Goal: Task Accomplishment & Management: Manage account settings

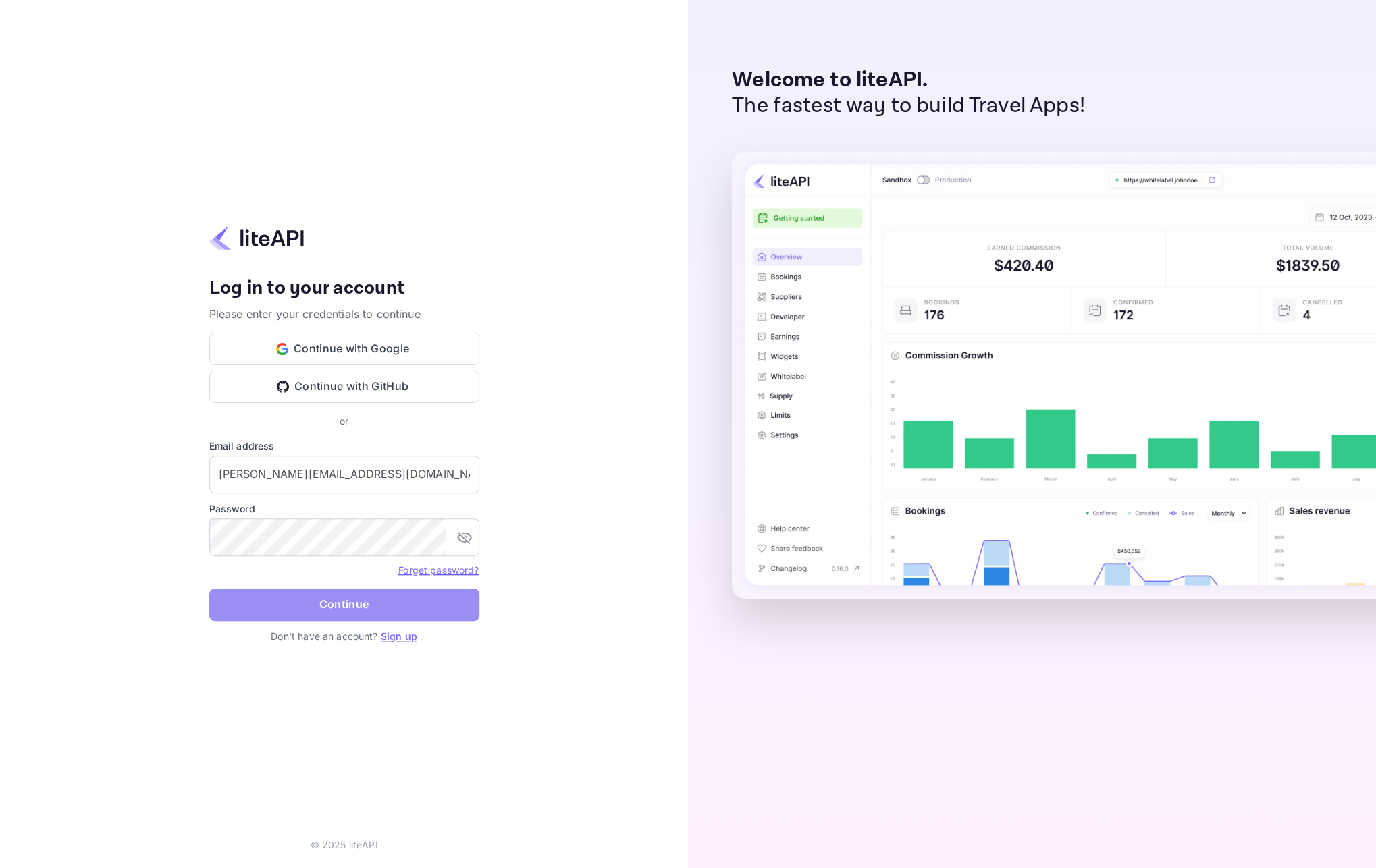
click at [362, 603] on button "Continue" at bounding box center [344, 605] width 270 height 32
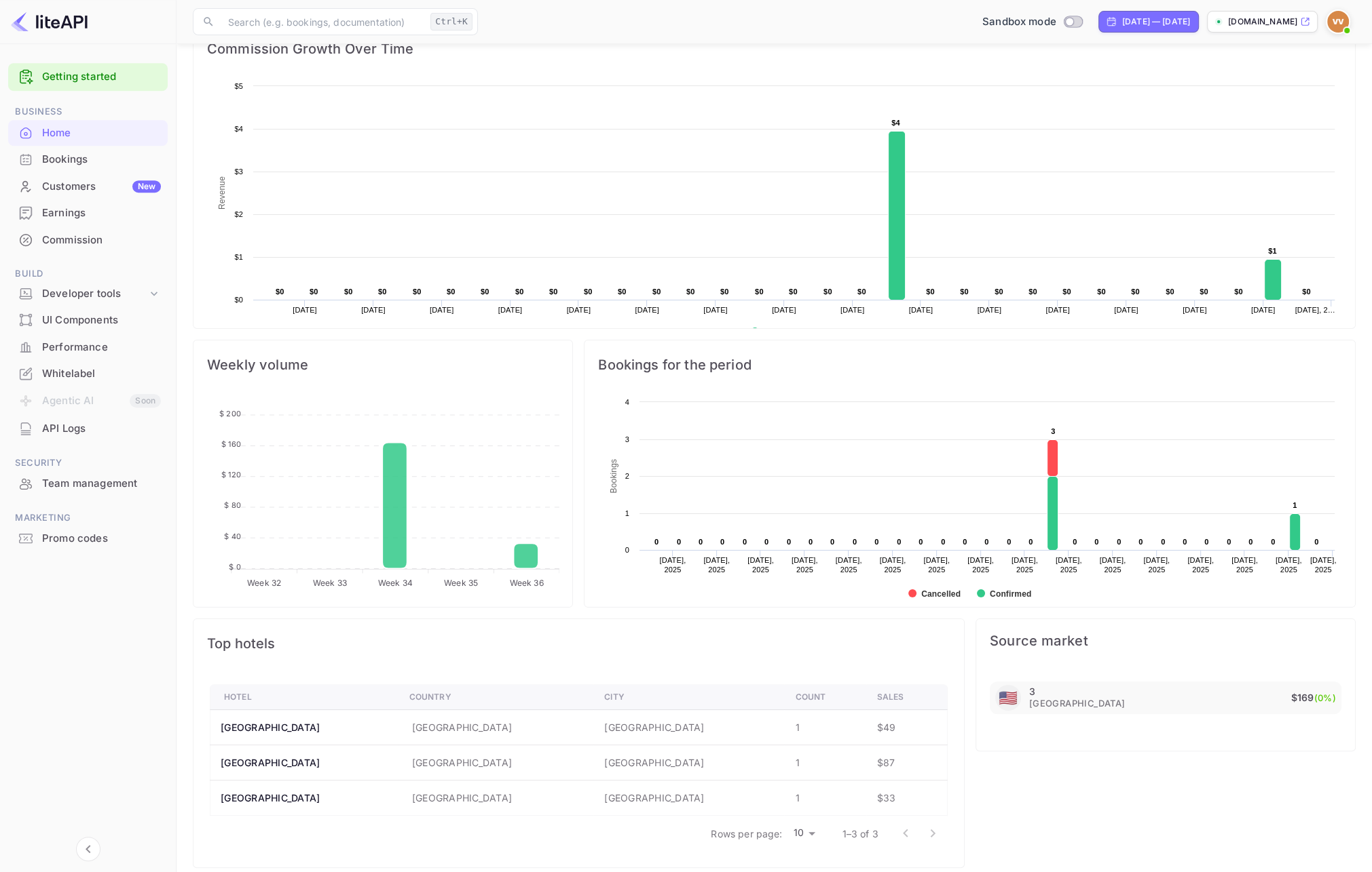
scroll to position [225, 0]
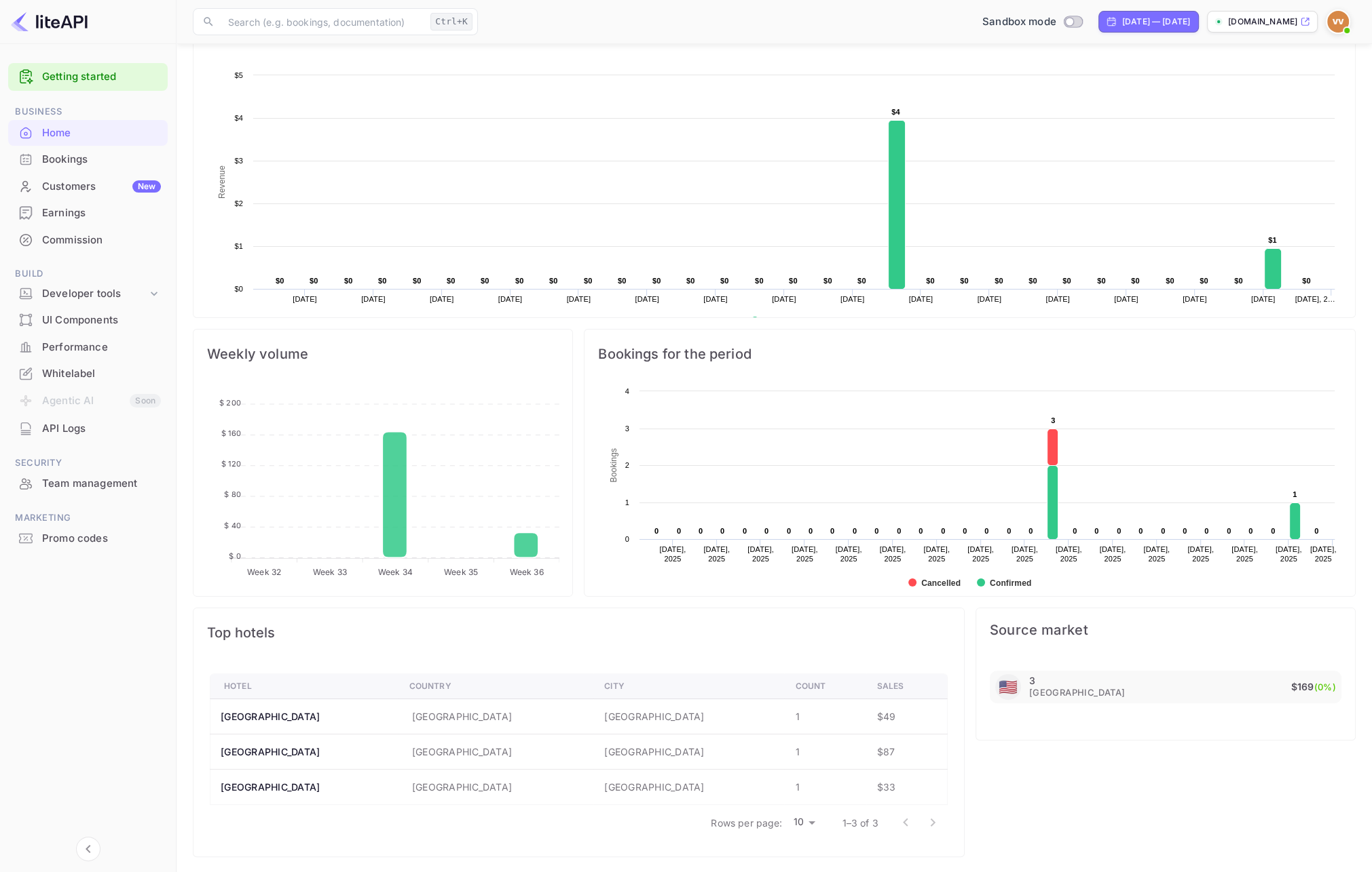
click at [79, 158] on div "Bookings" at bounding box center [101, 160] width 119 height 15
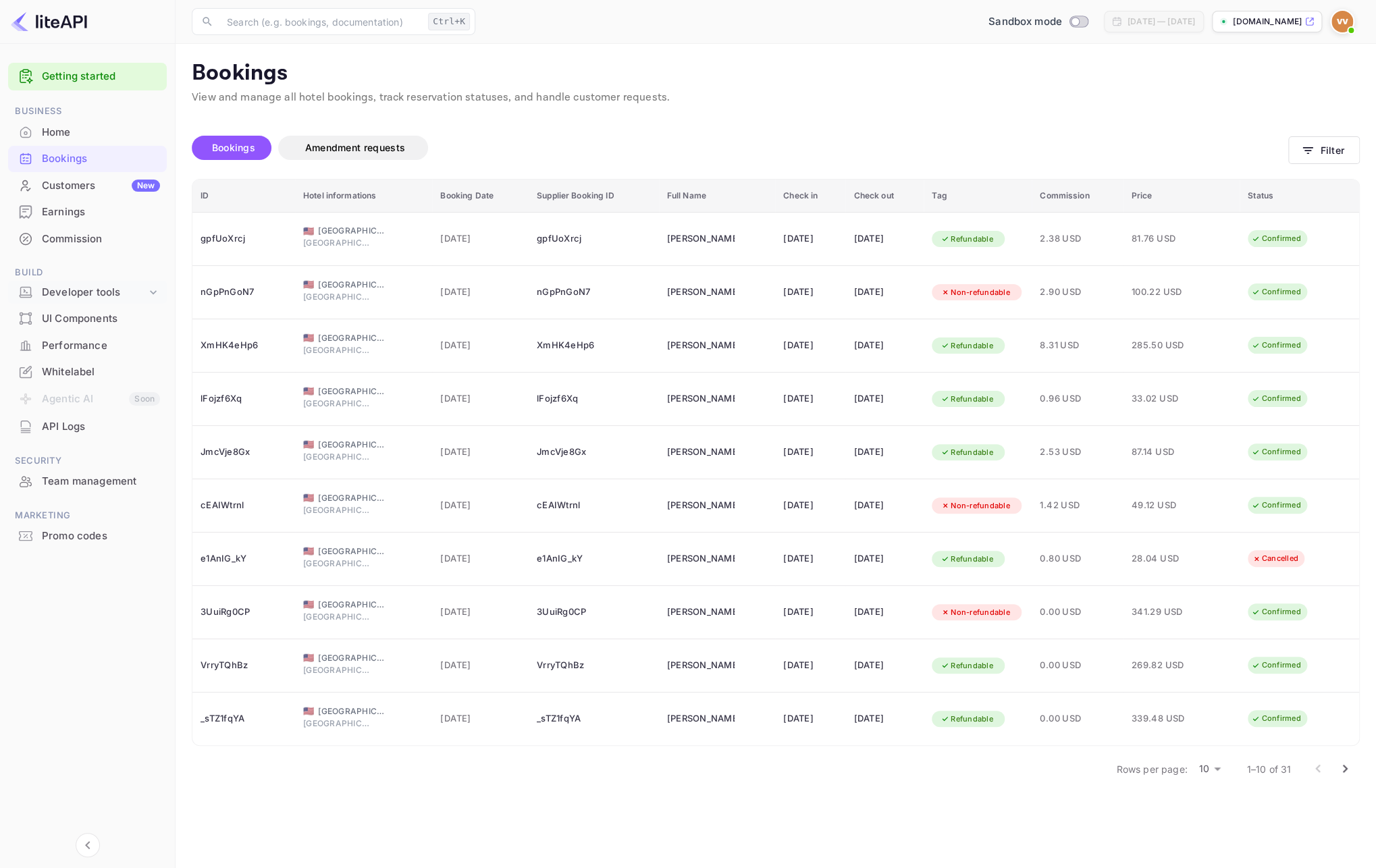
click at [152, 290] on icon at bounding box center [153, 292] width 14 height 14
click at [79, 362] on p "Webhooks" at bounding box center [71, 357] width 47 height 14
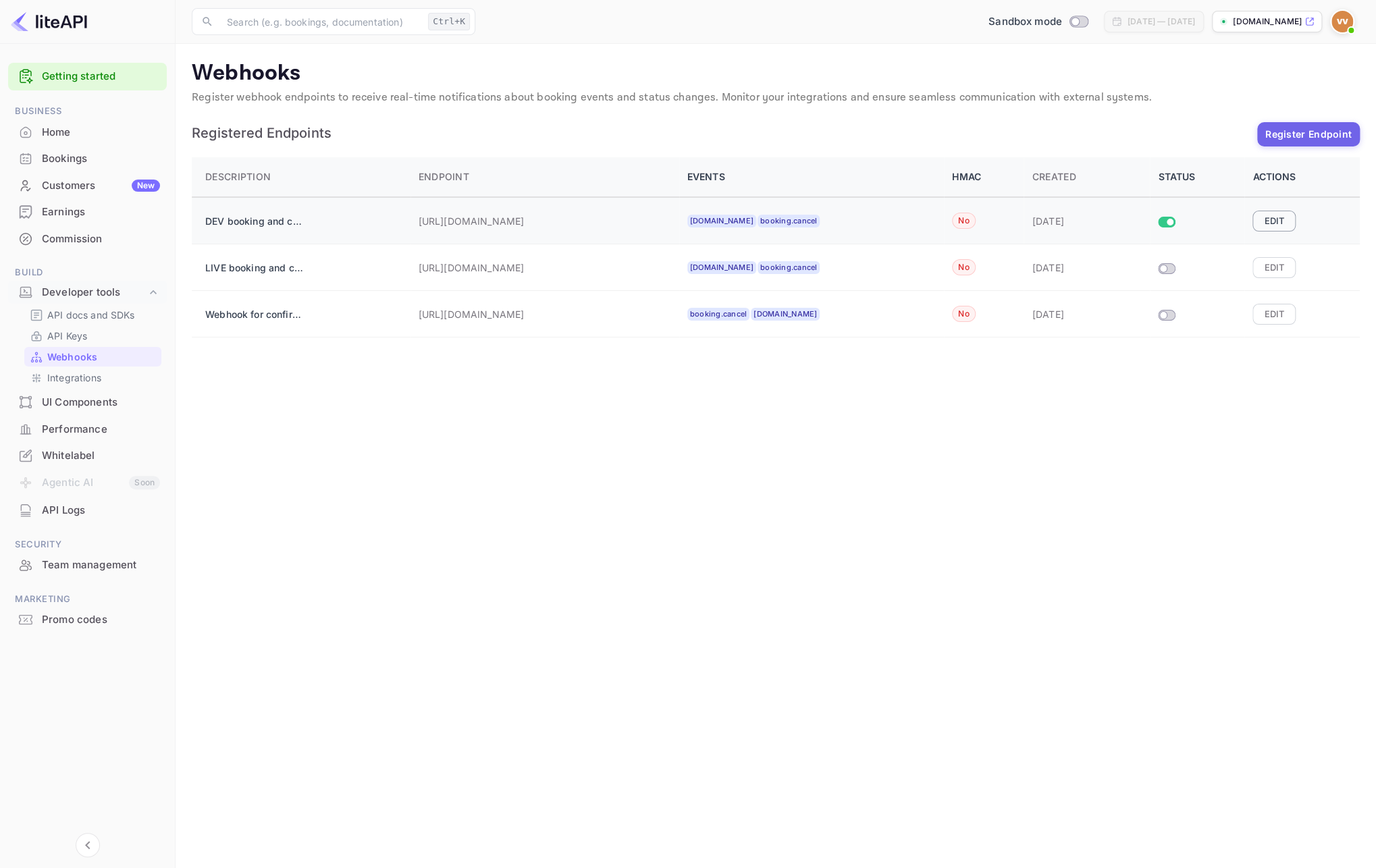
click at [1275, 225] on button "Edit" at bounding box center [1274, 221] width 43 height 20
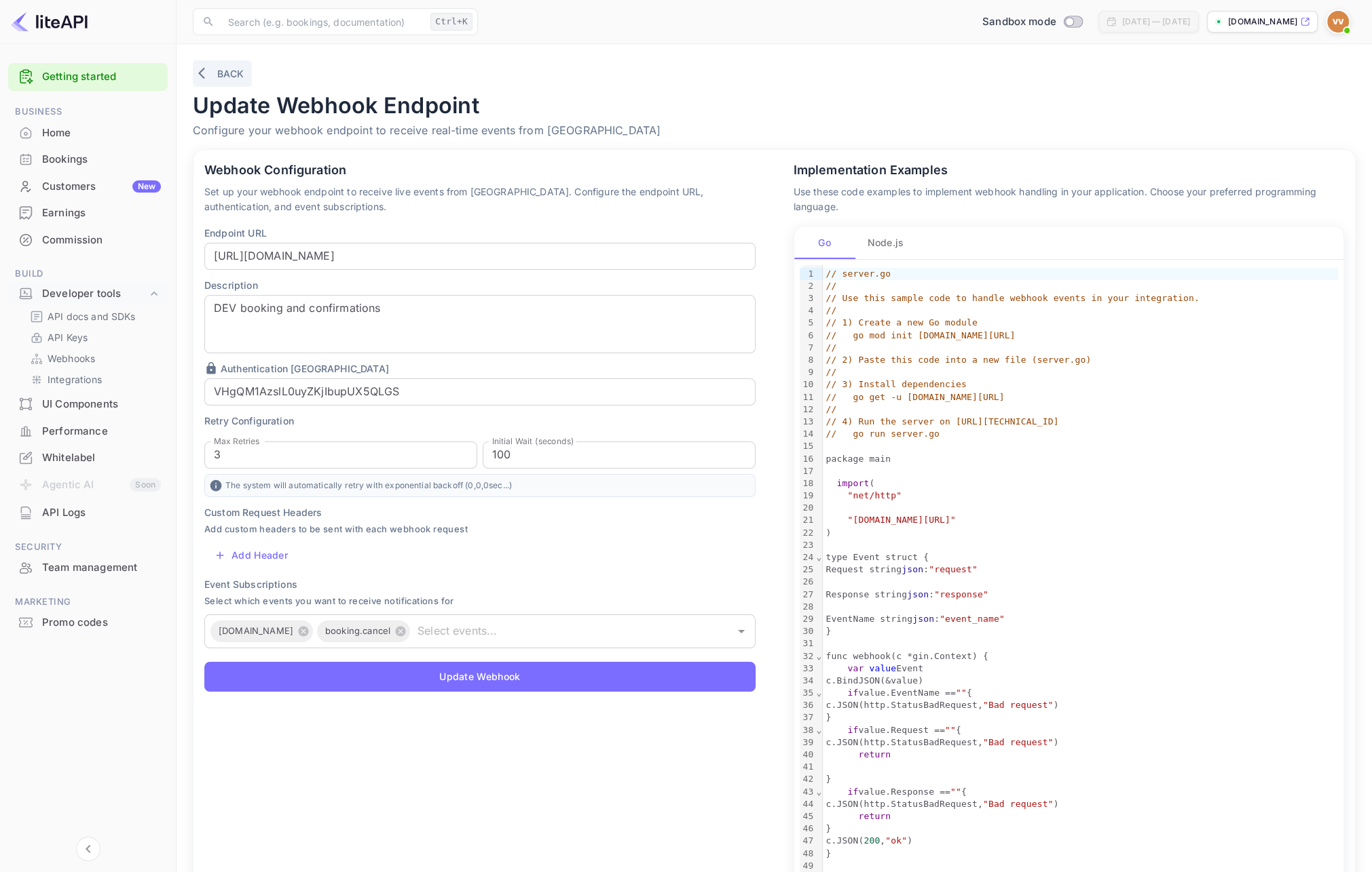
click at [236, 71] on button "Back" at bounding box center [221, 73] width 59 height 26
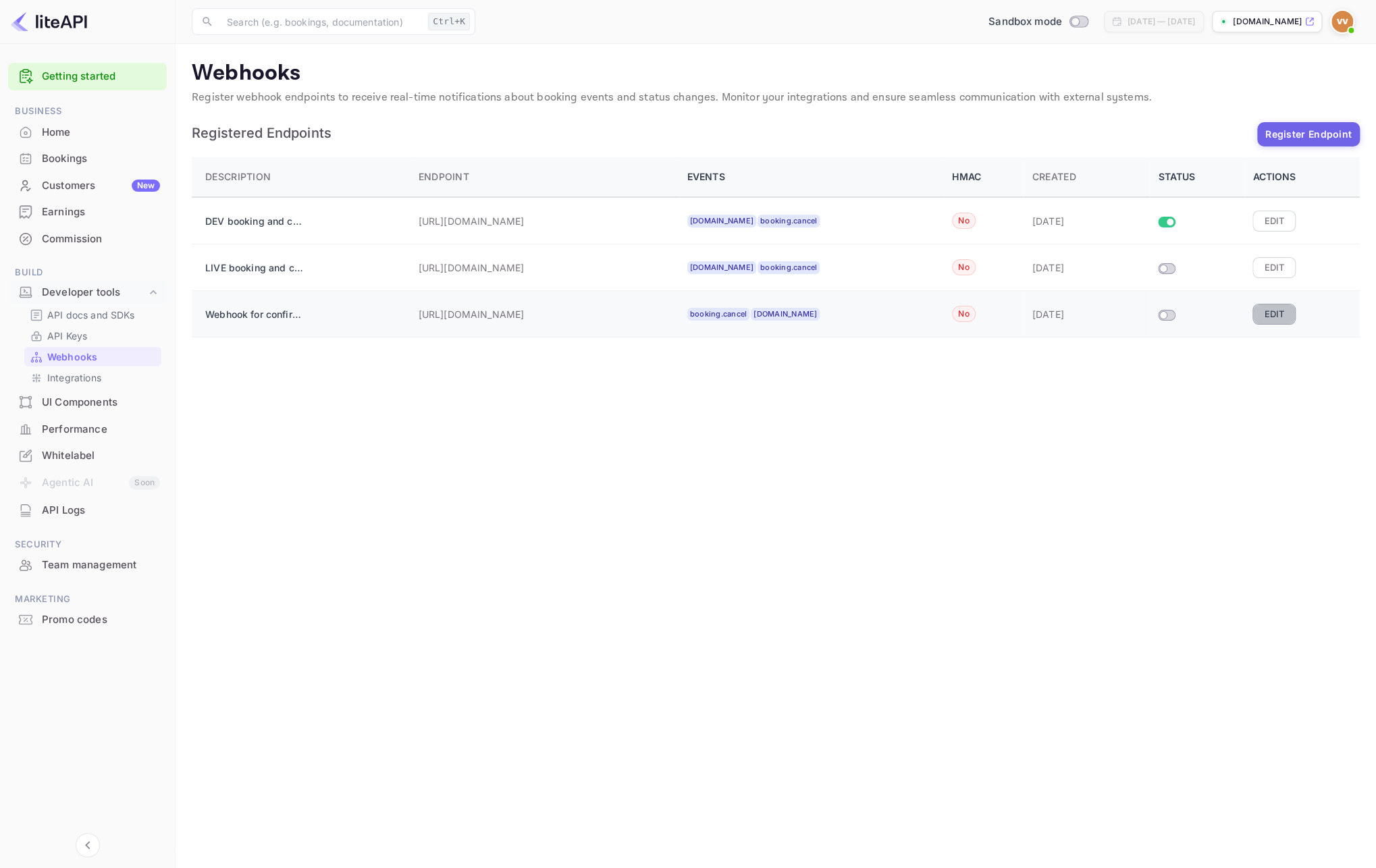
click at [1285, 319] on button "Edit" at bounding box center [1274, 314] width 43 height 20
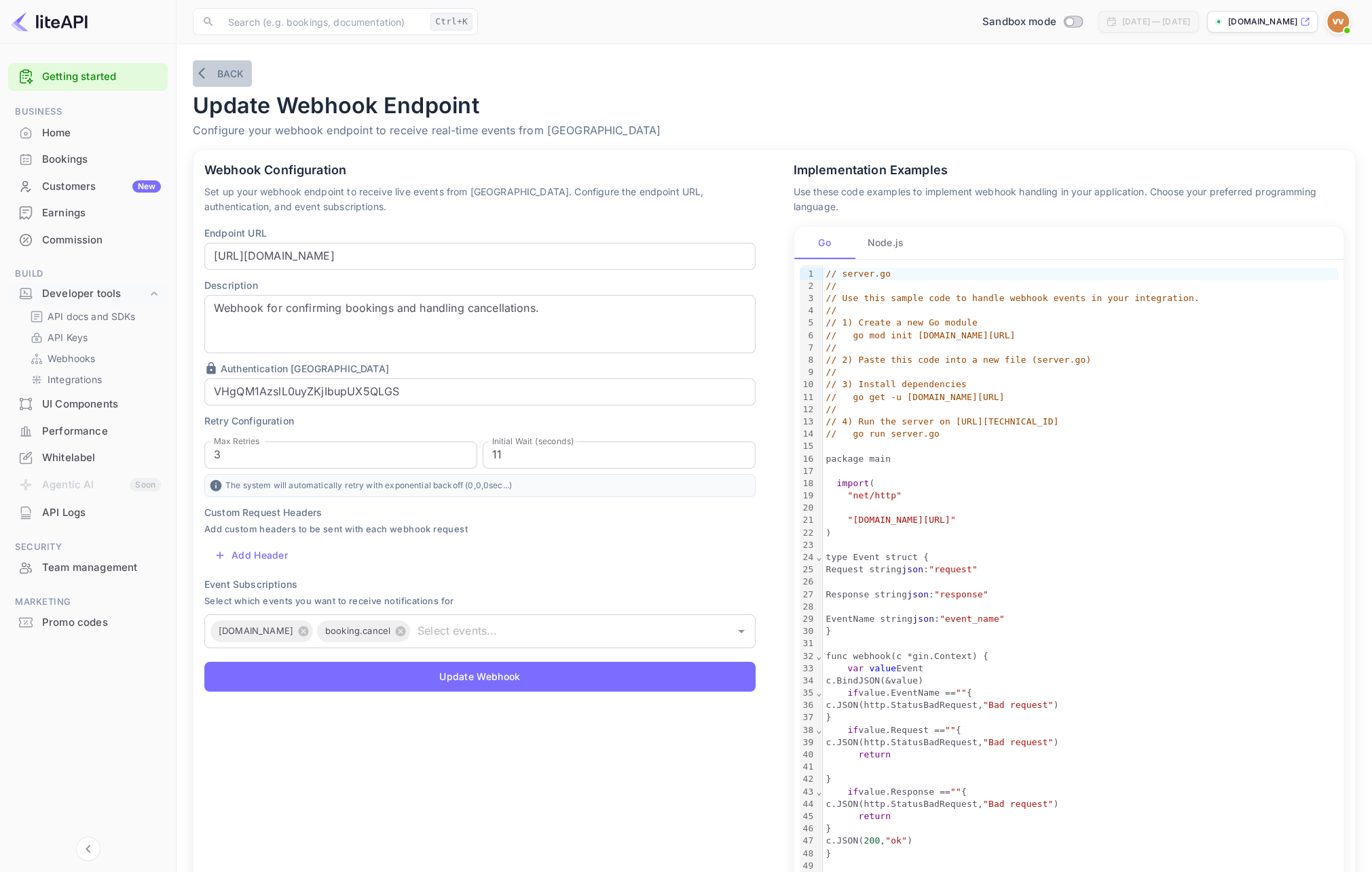
click at [220, 77] on button "Back" at bounding box center [221, 73] width 59 height 26
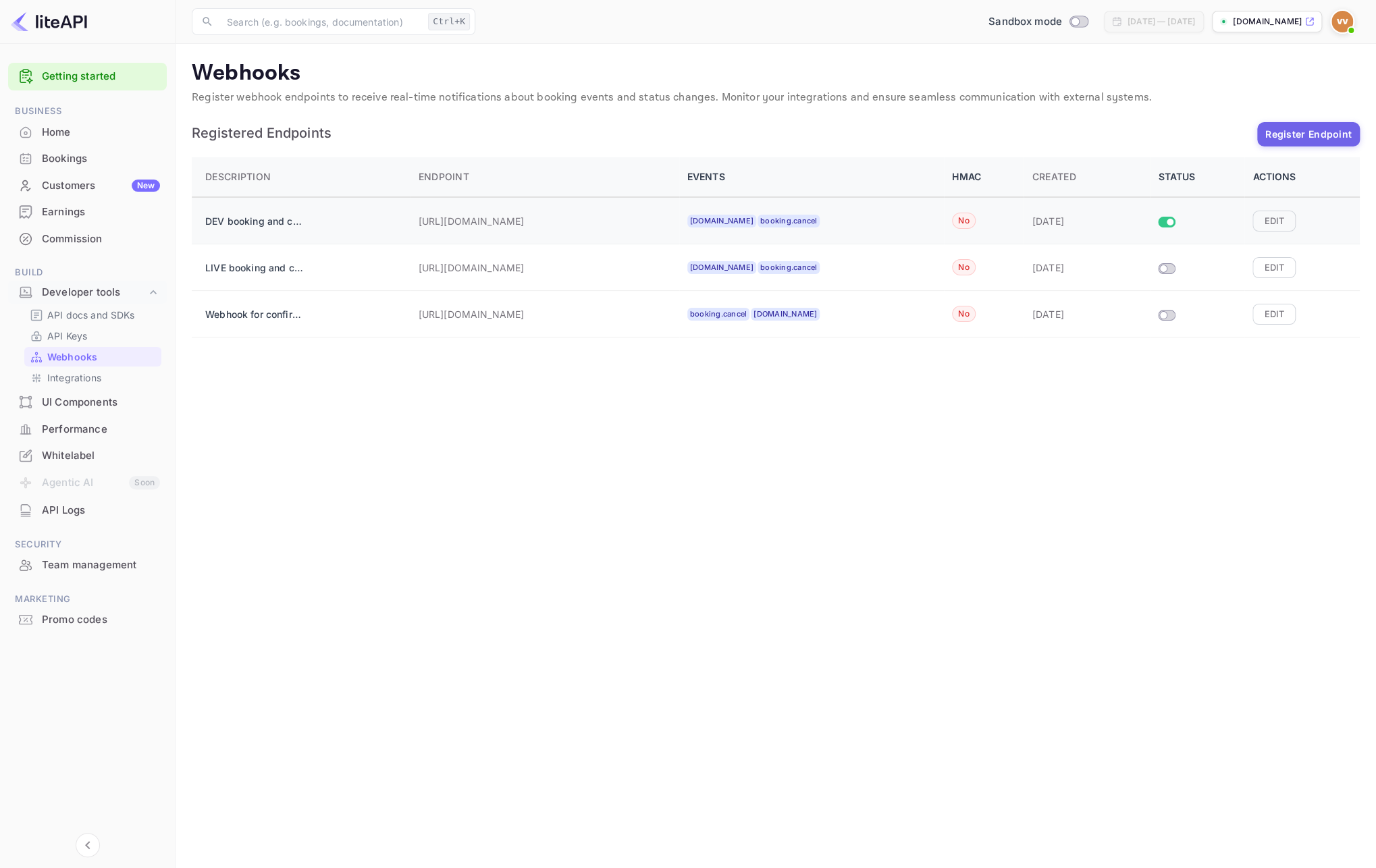
click at [1172, 223] on input "Size switch demo" at bounding box center [1170, 223] width 25 height 8
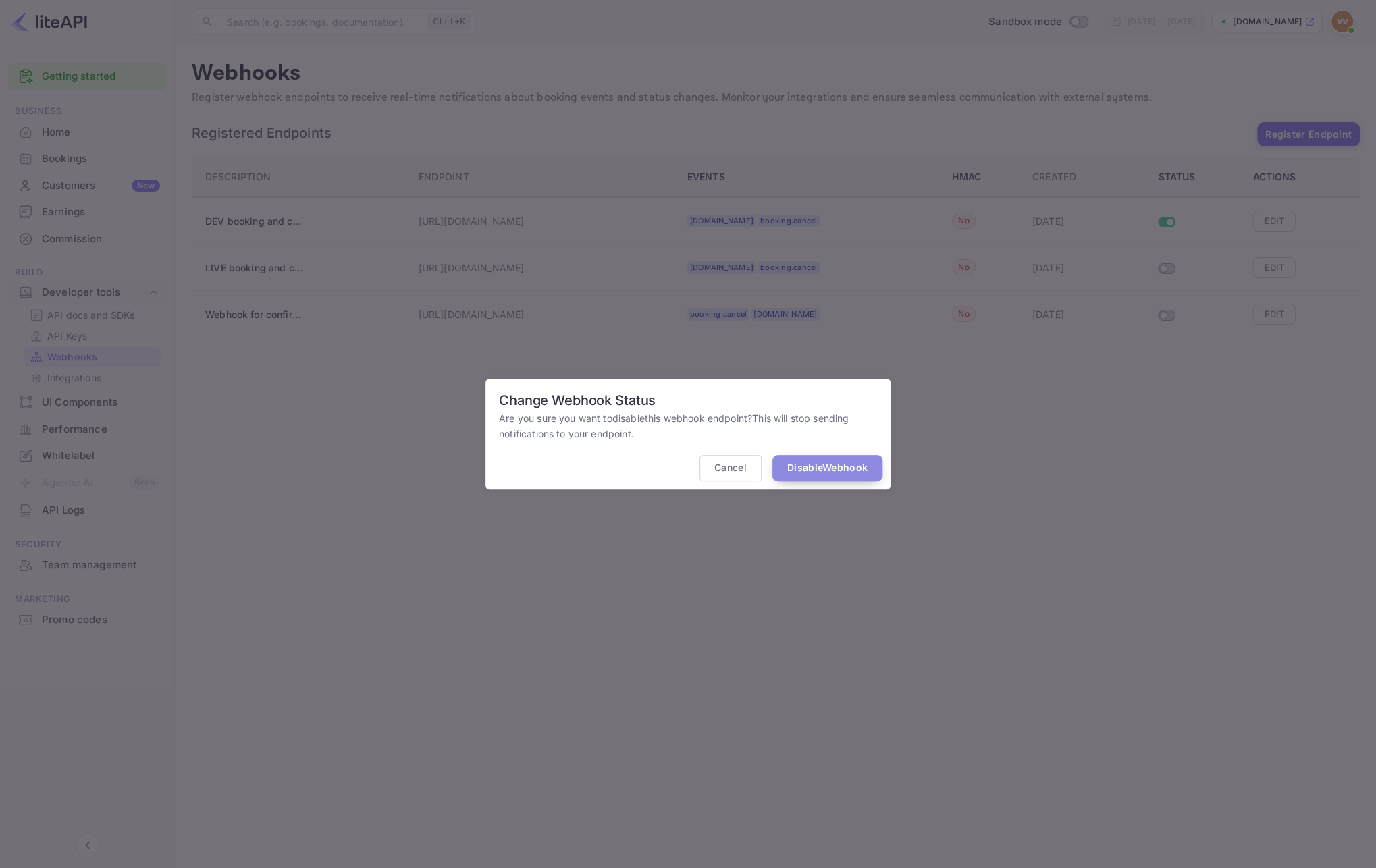
click at [844, 471] on button "Disable Webhook" at bounding box center [827, 467] width 110 height 26
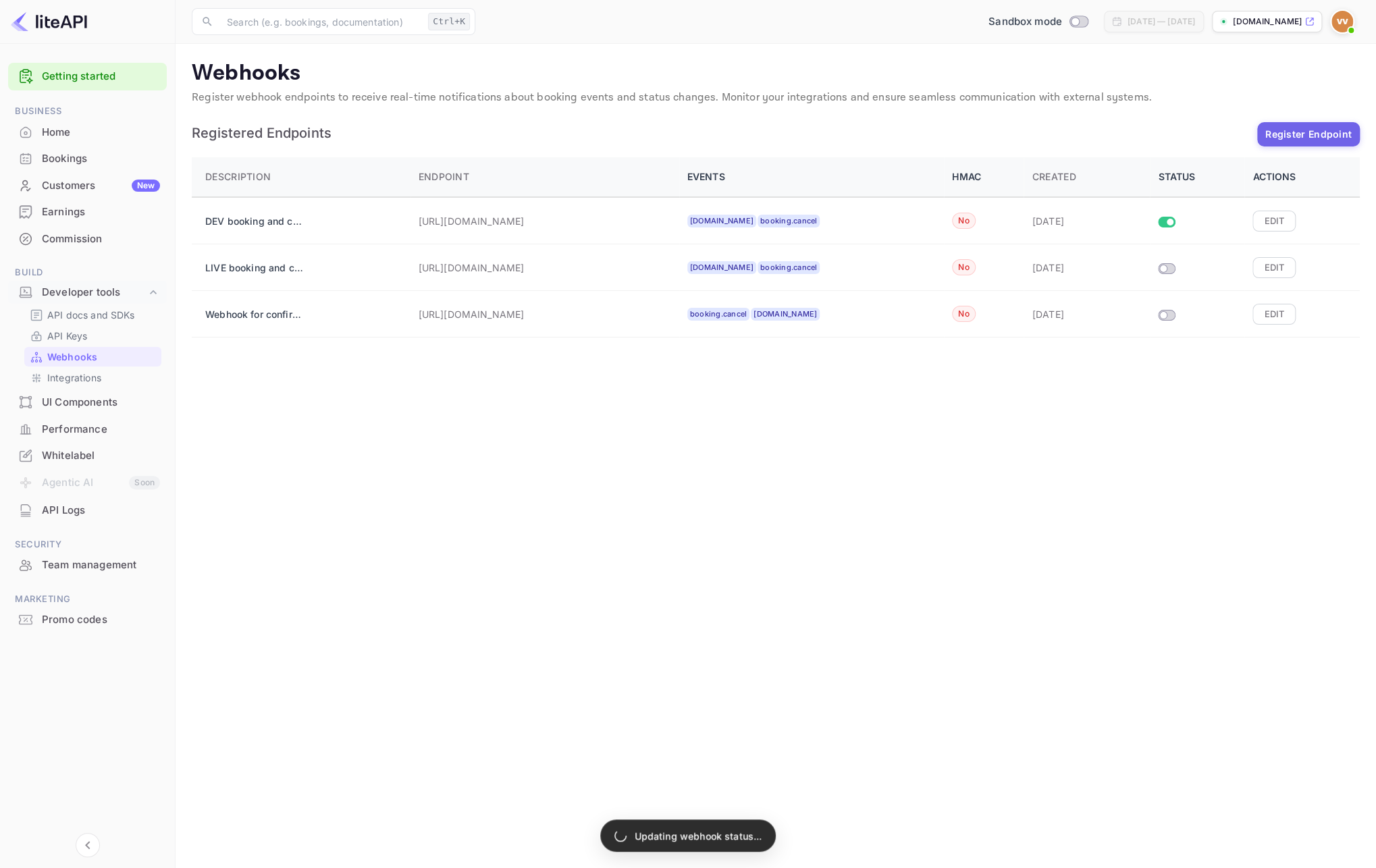
checkbox input "false"
